Goal: Task Accomplishment & Management: Use online tool/utility

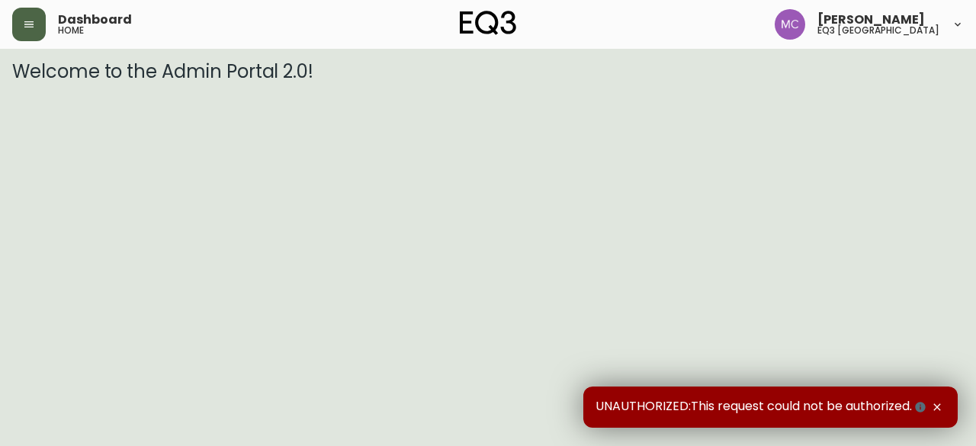
click at [34, 25] on icon "button" at bounding box center [29, 24] width 12 height 12
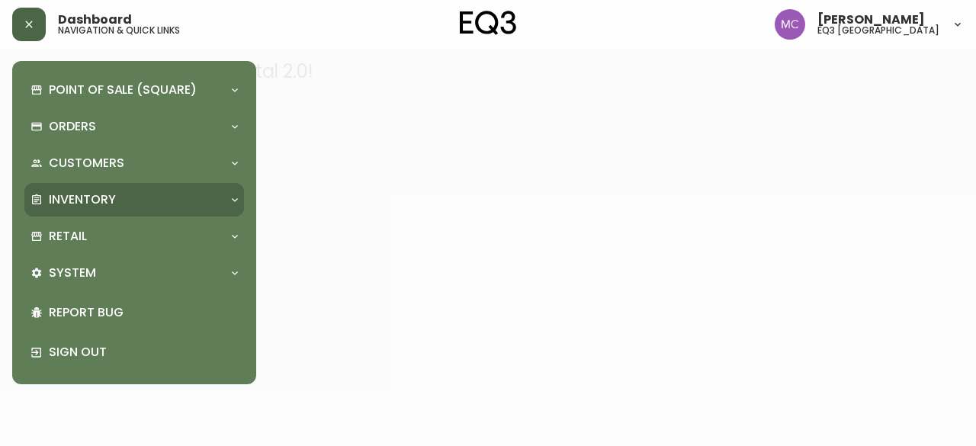
click at [56, 190] on div "Inventory" at bounding box center [134, 200] width 220 height 34
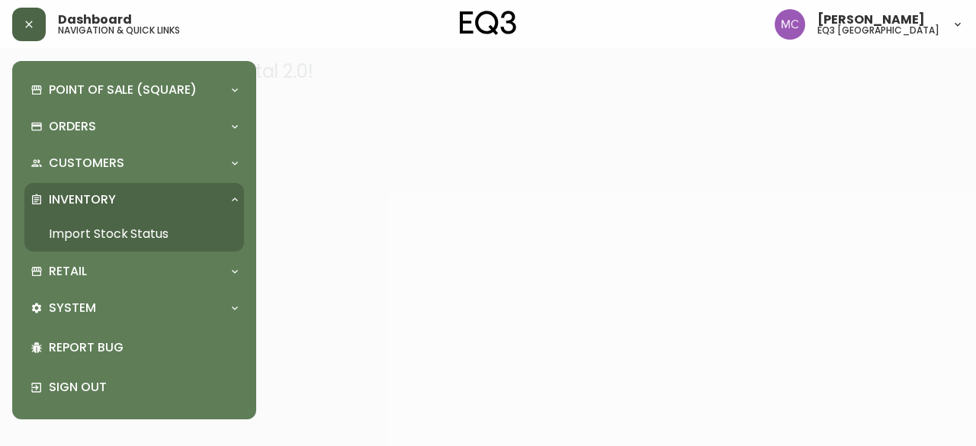
click at [73, 232] on link "Import Stock Status" at bounding box center [134, 234] width 220 height 35
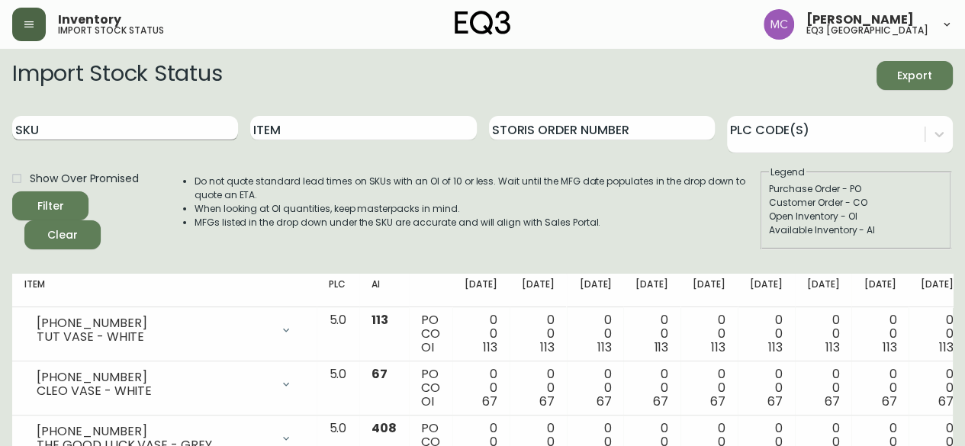
click at [48, 127] on input "SKU" at bounding box center [125, 128] width 226 height 24
paste input "[PHONE_NUMBER]"
type input "[PHONE_NUMBER]"
click at [12, 191] on button "Filter" at bounding box center [50, 205] width 76 height 29
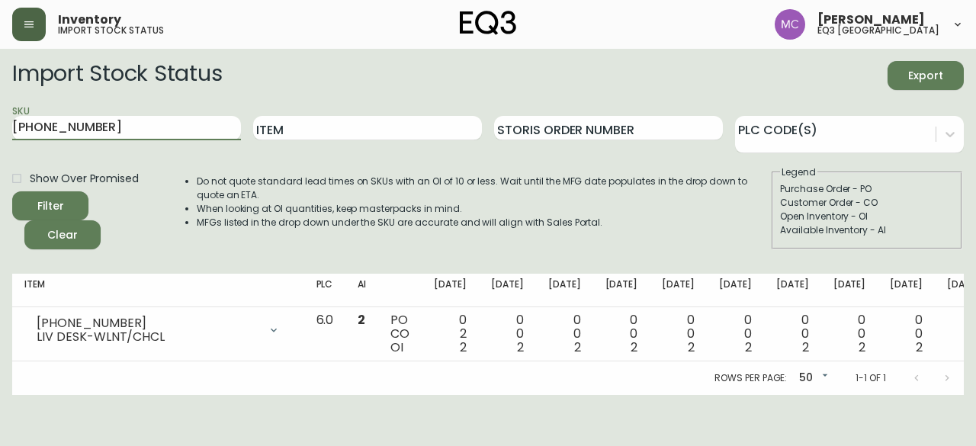
drag, startPoint x: 107, startPoint y: 129, endPoint x: 0, endPoint y: 98, distance: 111.2
click at [0, 98] on main "Import Stock Status Export SKU [PHONE_NUMBER] Item Storis Order Number PLC Code…" at bounding box center [488, 222] width 976 height 346
paste input "7220-101-1-B"
type input "7220-101-1-B"
click at [0, 98] on main "Import Stock Status Export SKU 7220-101-1-B Item Storis Order Number PLC Code(s…" at bounding box center [488, 222] width 976 height 346
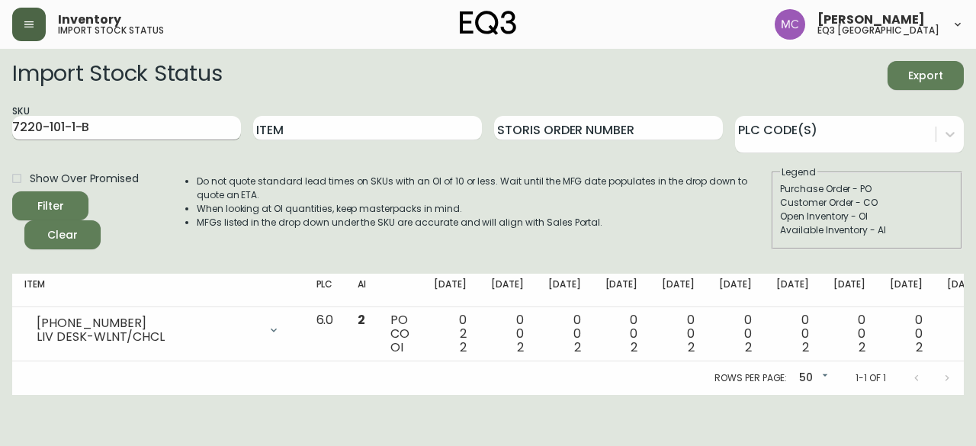
click at [109, 132] on input "7220-101-1-B" at bounding box center [126, 128] width 229 height 24
click at [12, 191] on button "Filter" at bounding box center [50, 205] width 76 height 29
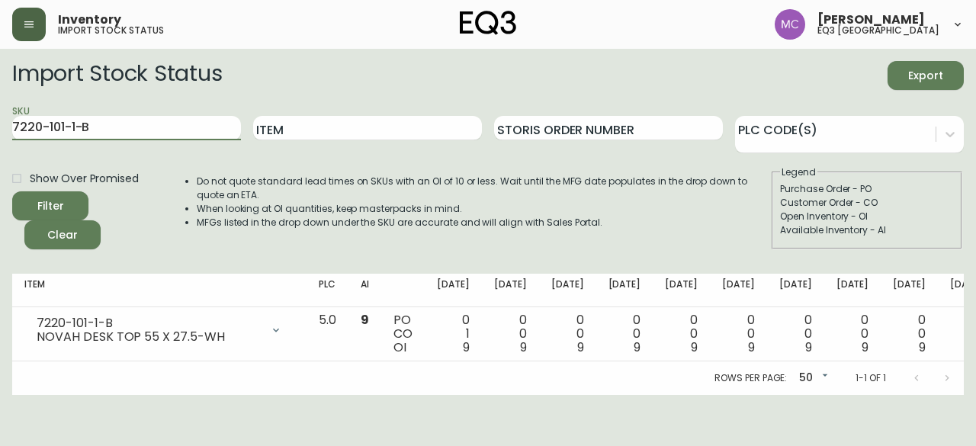
drag, startPoint x: 82, startPoint y: 127, endPoint x: 0, endPoint y: 124, distance: 82.4
click at [0, 124] on main "Import Stock Status Export SKU 7220-101-1-B Item Storis Order Number PLC Code(s…" at bounding box center [488, 222] width 976 height 346
paste input "7220-100-5-A"
type input "7220-100-5-A"
click at [12, 191] on button "Filter" at bounding box center [50, 205] width 76 height 29
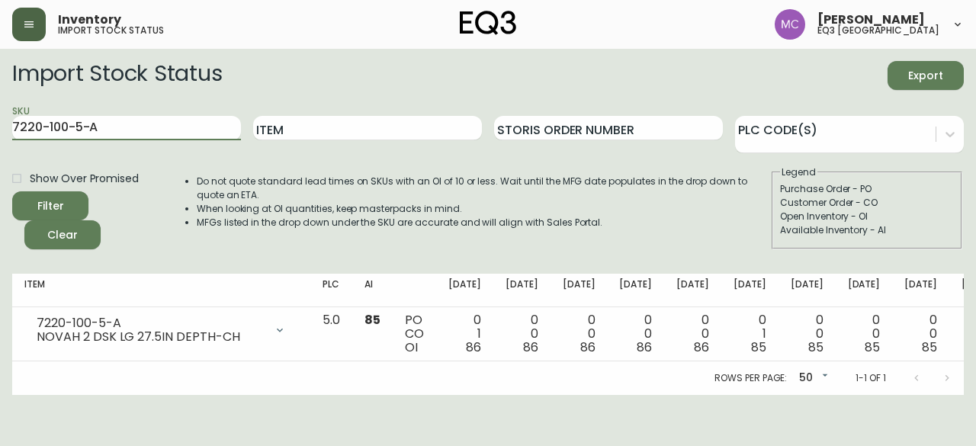
drag, startPoint x: 106, startPoint y: 117, endPoint x: 0, endPoint y: 108, distance: 106.5
click at [0, 108] on main "Import Stock Status Export SKU 7220-100-5-A Item Storis Order Number PLC Code(s…" at bounding box center [488, 222] width 976 height 346
paste input "7220-101-5-C"
type input "7220-101-5-C"
click at [12, 191] on button "Filter" at bounding box center [50, 205] width 76 height 29
